Goal: Task Accomplishment & Management: Use online tool/utility

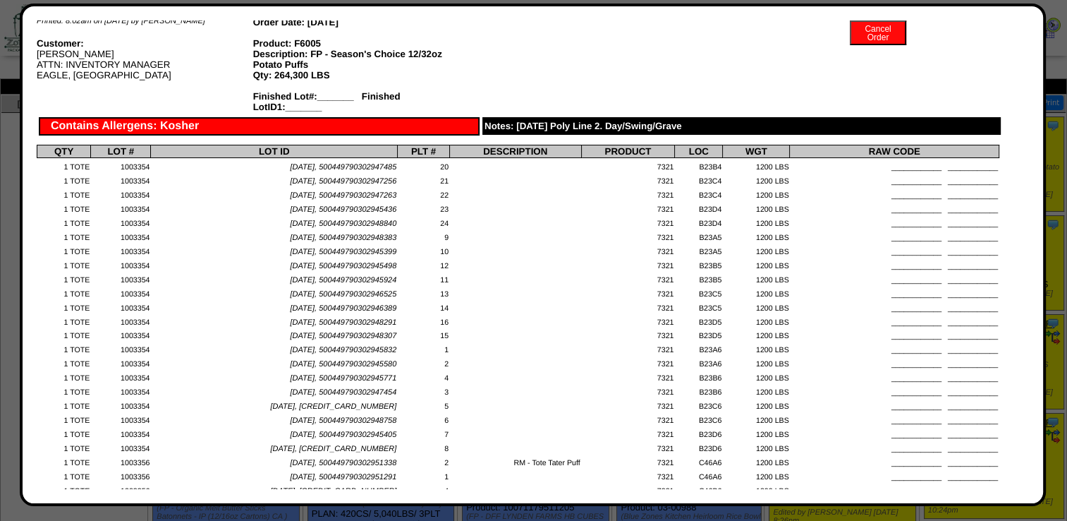
scroll to position [2116, 0]
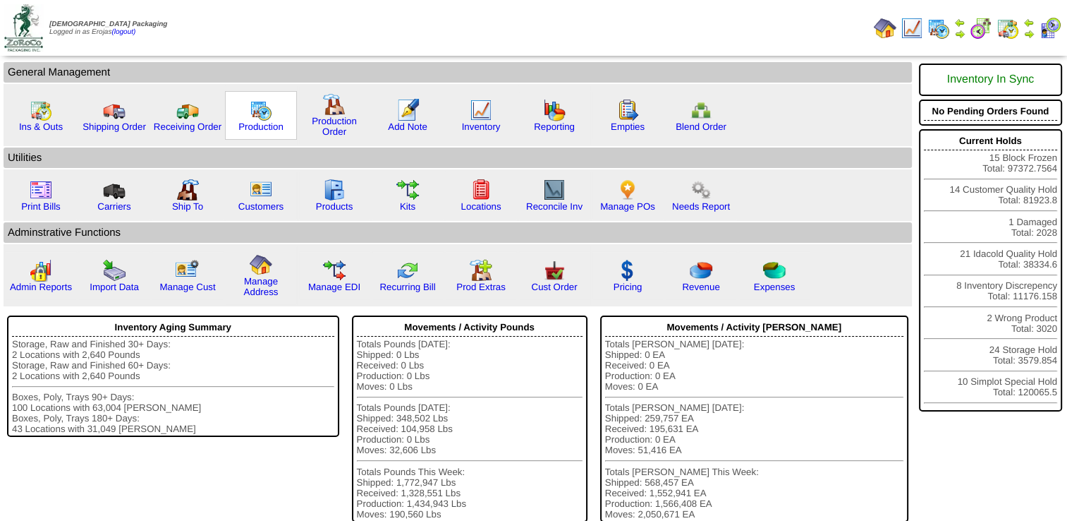
click at [254, 114] on img at bounding box center [261, 110] width 23 height 23
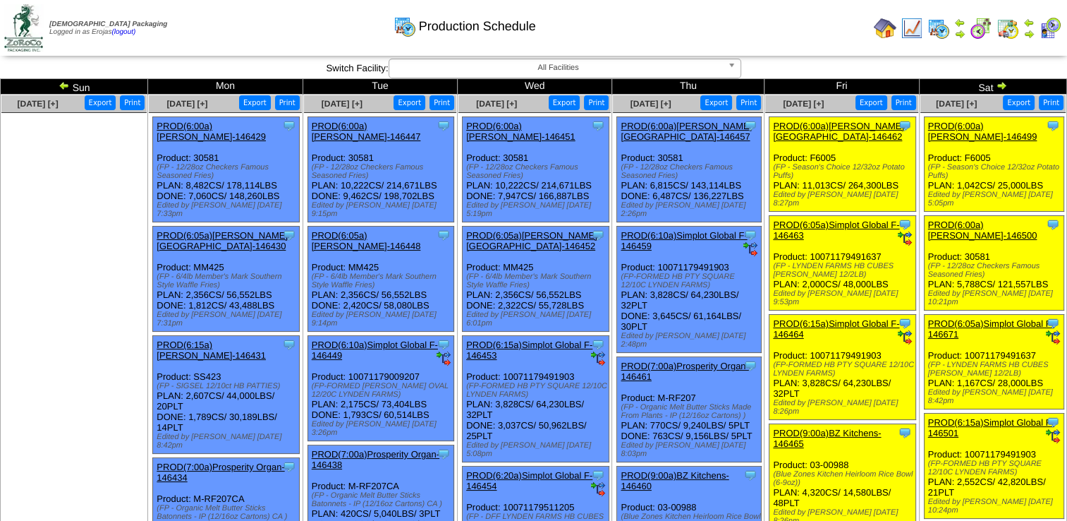
click at [807, 130] on link "PROD(6:00a)[PERSON_NAME][GEOGRAPHIC_DATA]-146462" at bounding box center [838, 131] width 131 height 21
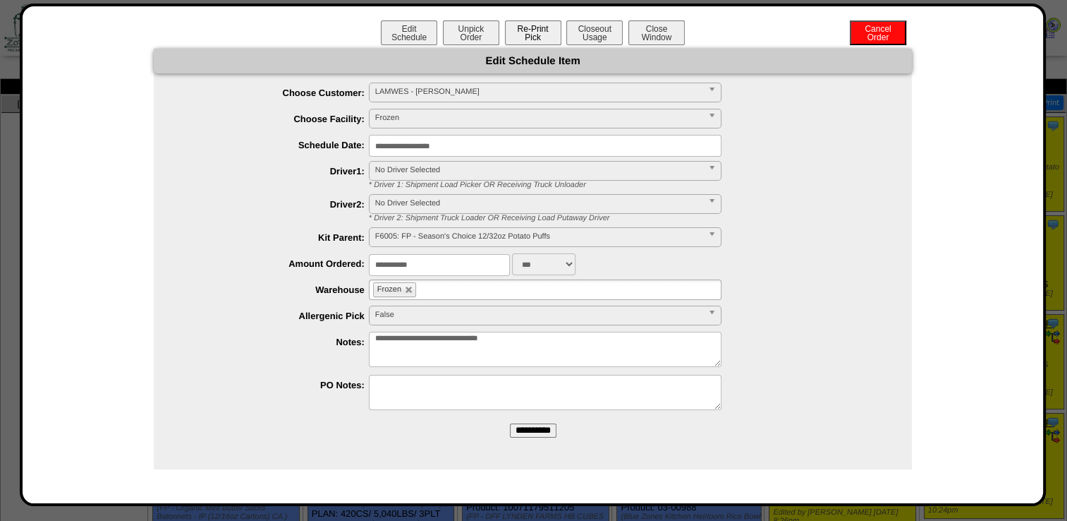
click at [535, 35] on button "Re-Print Pick" at bounding box center [533, 32] width 56 height 25
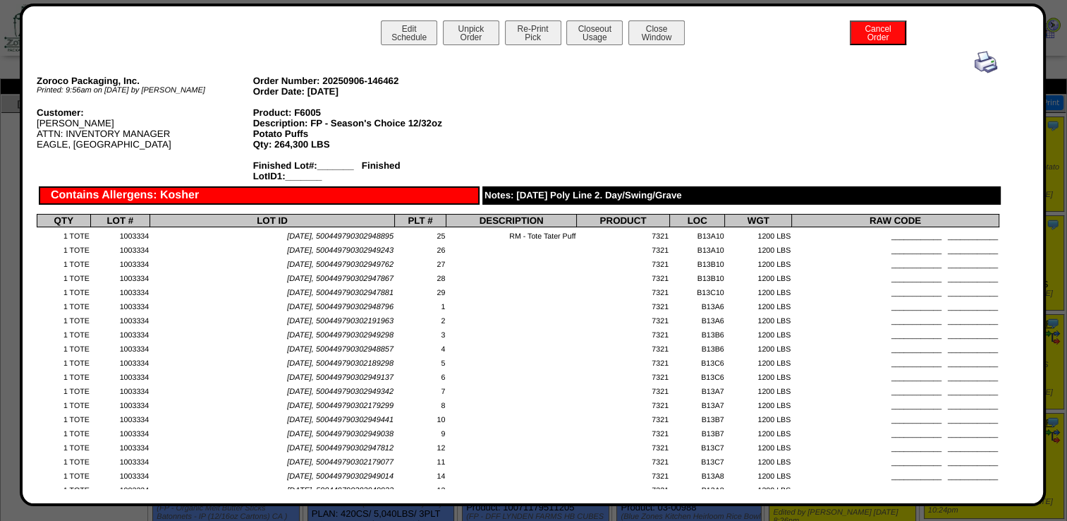
click at [976, 61] on img at bounding box center [986, 62] width 23 height 23
